Goal: Transaction & Acquisition: Purchase product/service

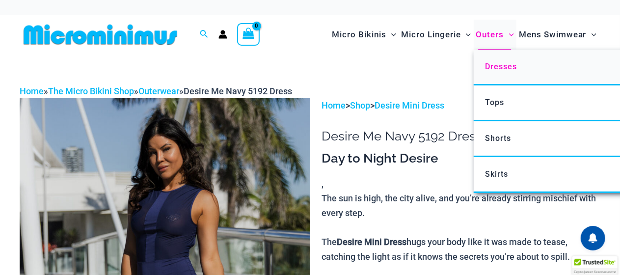
click at [492, 76] on link "Dresses" at bounding box center [620, 68] width 292 height 36
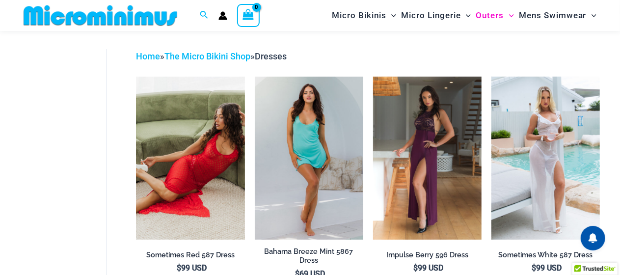
scroll to position [88, 0]
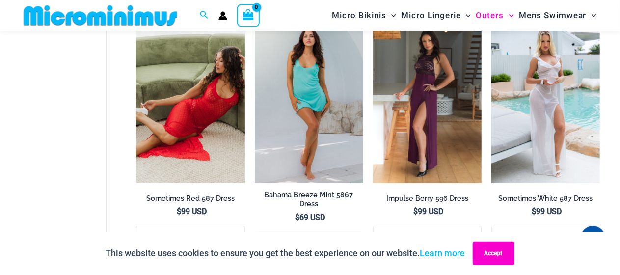
click at [498, 254] on button "Accept" at bounding box center [494, 253] width 42 height 24
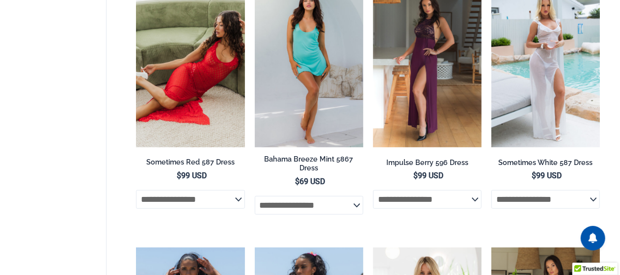
scroll to position [0, 0]
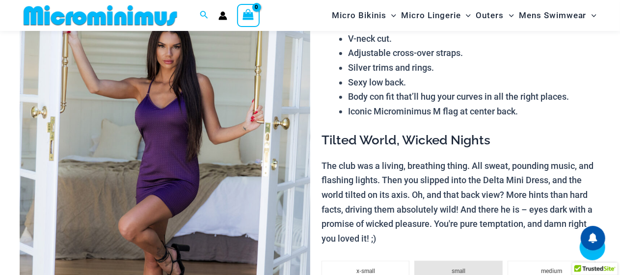
scroll to position [89, 0]
